Goal: Task Accomplishment & Management: Use online tool/utility

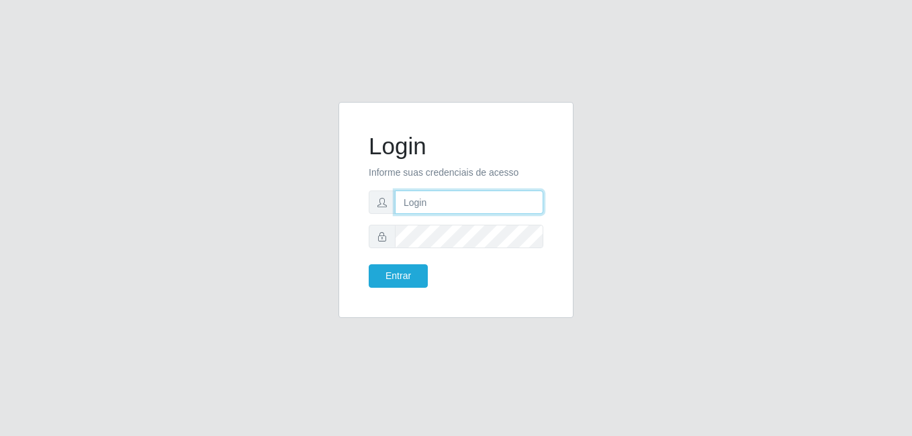
type input "[PERSON_NAME]"
click at [438, 56] on div "Login Informe suas credenciais de acesso [PERSON_NAME] Entrar" at bounding box center [456, 218] width 912 height 436
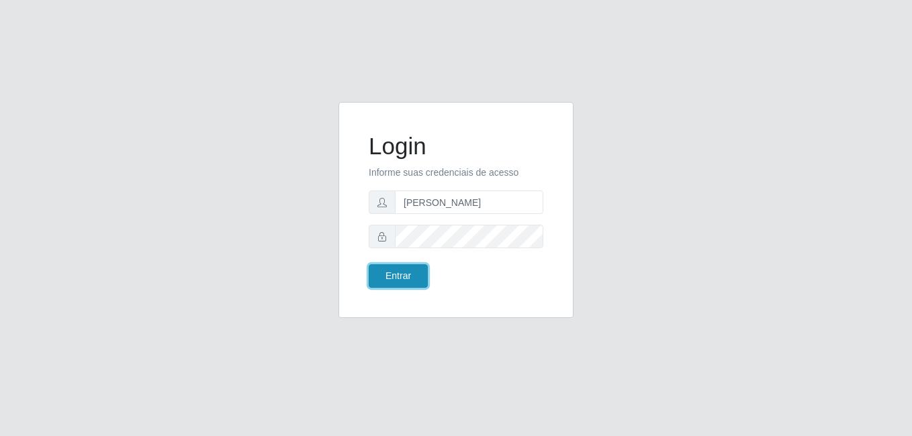
click at [407, 273] on button "Entrar" at bounding box center [398, 275] width 59 height 23
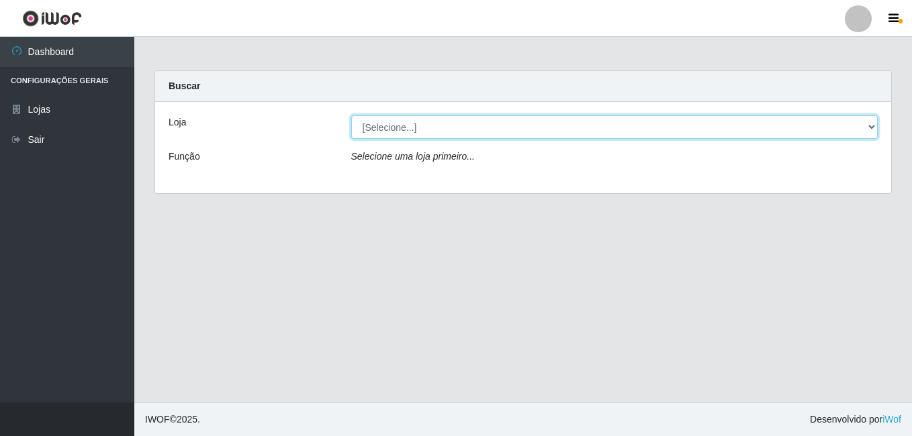
click at [385, 118] on select "[Selecione...] Bemais Supermercados - [GEOGRAPHIC_DATA]" at bounding box center [614, 126] width 527 height 23
select select "249"
click at [351, 115] on select "[Selecione...] Bemais Supermercados - [GEOGRAPHIC_DATA]" at bounding box center [614, 126] width 527 height 23
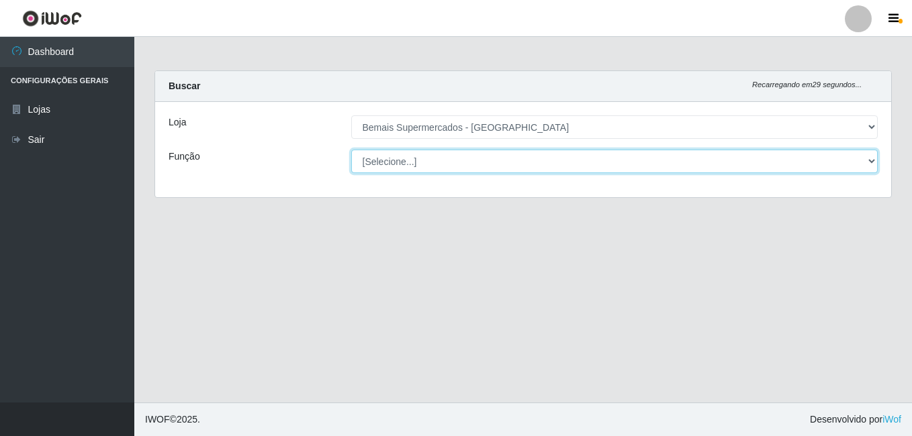
drag, startPoint x: 404, startPoint y: 138, endPoint x: 416, endPoint y: 166, distance: 29.8
click at [416, 166] on select "[Selecione...] ASG ASG + ASG ++ Auxiliar de Depósito Auxiliar de Depósito + Aux…" at bounding box center [614, 161] width 527 height 23
click at [351, 150] on select "[Selecione...] ASG ASG + ASG ++ Auxiliar de Depósito Auxiliar de Depósito + Aux…" at bounding box center [614, 161] width 527 height 23
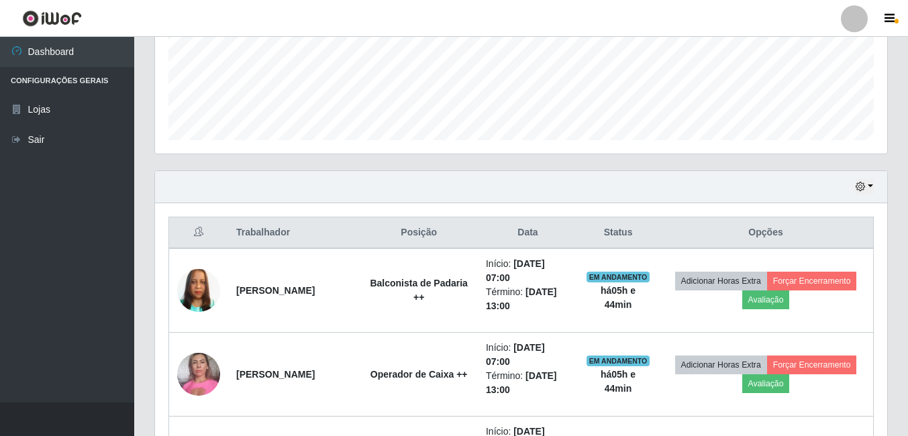
scroll to position [269, 0]
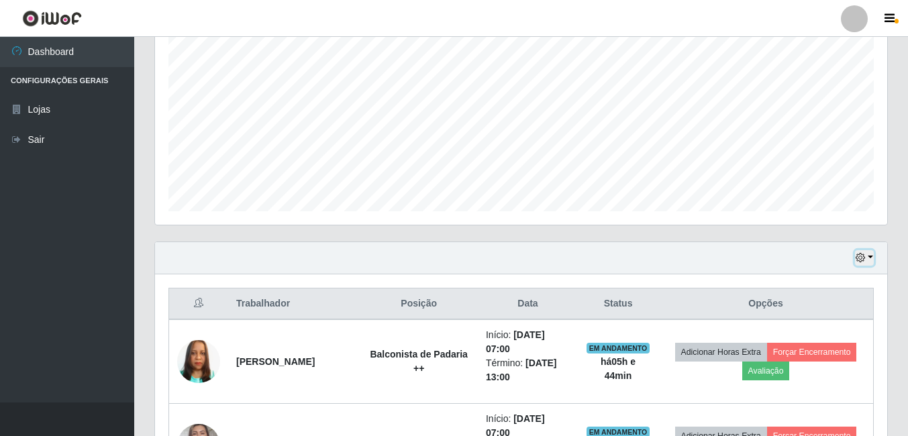
click at [861, 256] on icon "button" at bounding box center [860, 257] width 9 height 9
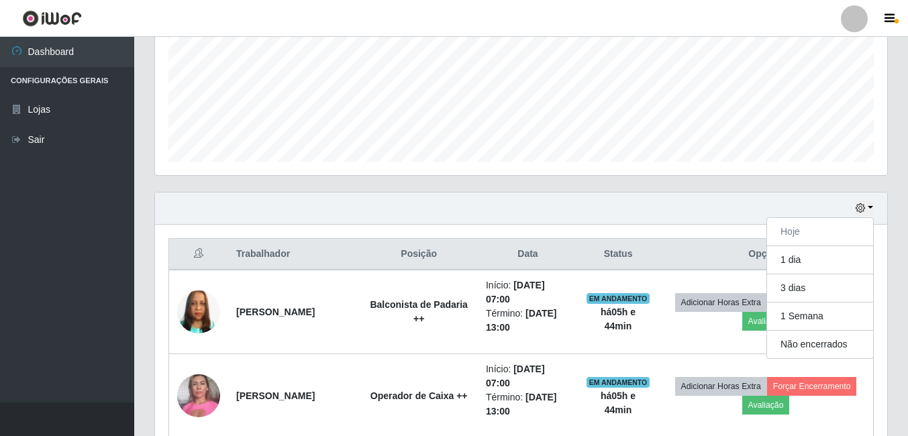
scroll to position [403, 0]
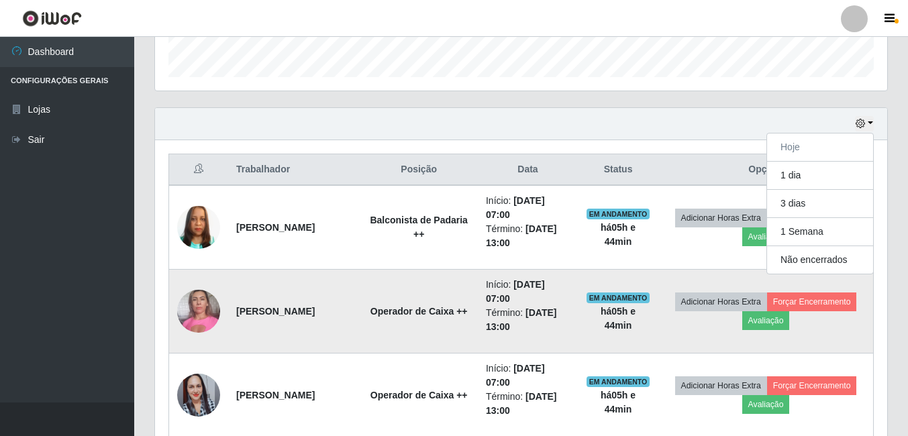
click at [444, 279] on td "Operador de Caixa ++" at bounding box center [419, 312] width 118 height 84
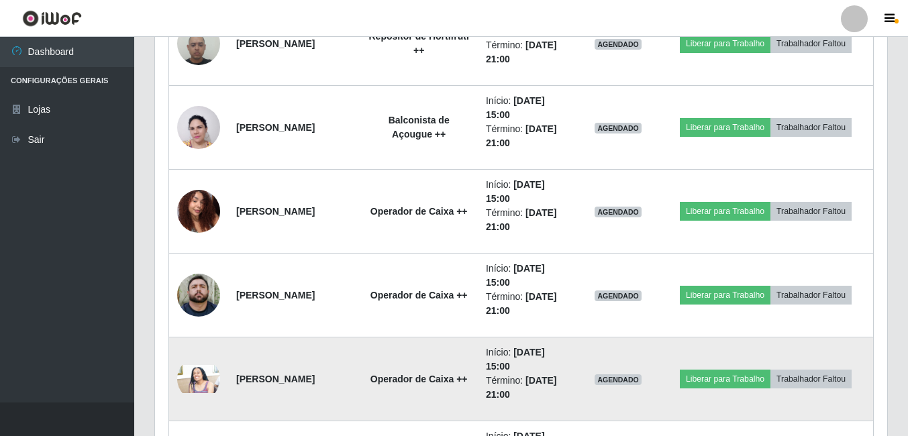
scroll to position [2685, 0]
